Goal: Information Seeking & Learning: Learn about a topic

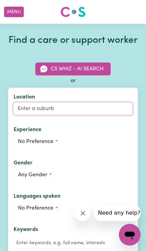
click at [65, 115] on input "Location" at bounding box center [73, 109] width 119 height 12
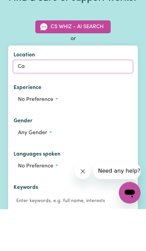
type input "Cam"
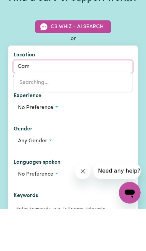
type input "CamBALLIN, [GEOGRAPHIC_DATA], 6728"
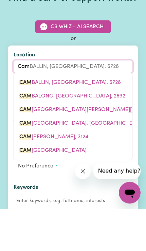
type input "Camp"
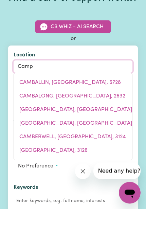
type input "[GEOGRAPHIC_DATA], [GEOGRAPHIC_DATA], 4385"
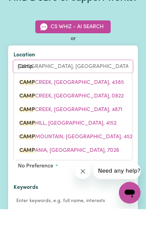
type input "Campb"
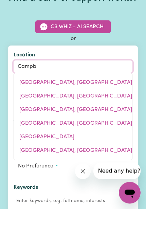
type input "[PERSON_NAME], [GEOGRAPHIC_DATA], 2612"
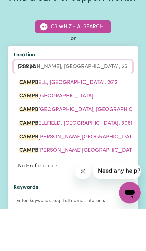
type input "Campbe"
type input "[PERSON_NAME], [GEOGRAPHIC_DATA], 2612"
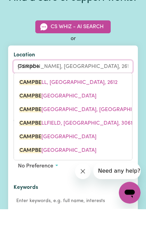
type input "[PERSON_NAME]"
type input "[PERSON_NAME], [GEOGRAPHIC_DATA], 2612"
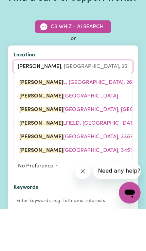
type input "[PERSON_NAME]"
type input "[PERSON_NAME], [GEOGRAPHIC_DATA], 2612"
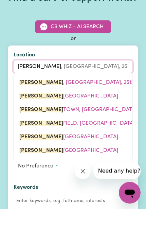
type input "Campbellt"
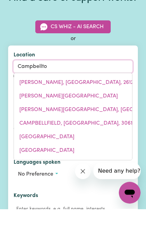
type input "Campbelltow"
type input "CampbelltowN, [GEOGRAPHIC_DATA], 2560"
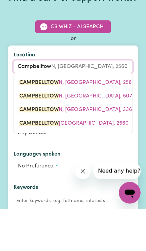
type input "[GEOGRAPHIC_DATA]"
type input "[GEOGRAPHIC_DATA], [GEOGRAPHIC_DATA], 2560"
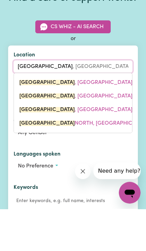
click at [112, 118] on link "[GEOGRAPHIC_DATA] , [GEOGRAPHIC_DATA], 2560" at bounding box center [73, 125] width 118 height 14
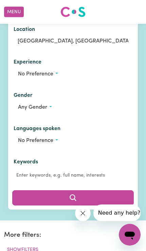
scroll to position [68, 0]
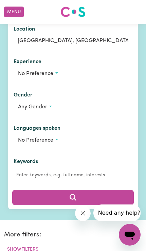
click at [83, 205] on button "Search" at bounding box center [73, 197] width 122 height 15
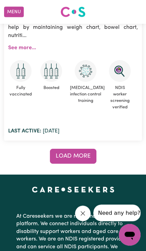
scroll to position [8563, 0]
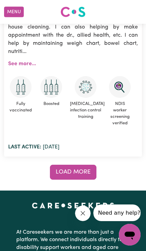
click at [88, 165] on button "Load more" at bounding box center [73, 172] width 47 height 15
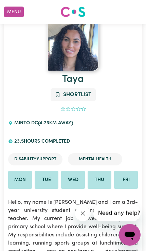
scroll to position [9742, 0]
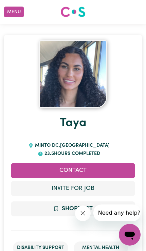
click at [80, 73] on img at bounding box center [73, 74] width 68 height 68
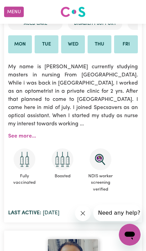
scroll to position [305, 0]
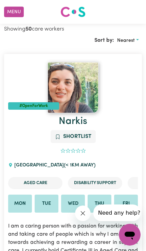
click at [16, 13] on button "Menu" at bounding box center [14, 12] width 20 height 11
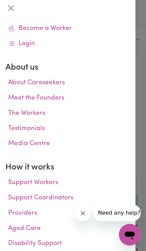
scroll to position [53, 0]
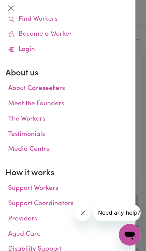
click at [36, 147] on link "Media Centre" at bounding box center [67, 149] width 125 height 15
